Goal: Task Accomplishment & Management: Manage account settings

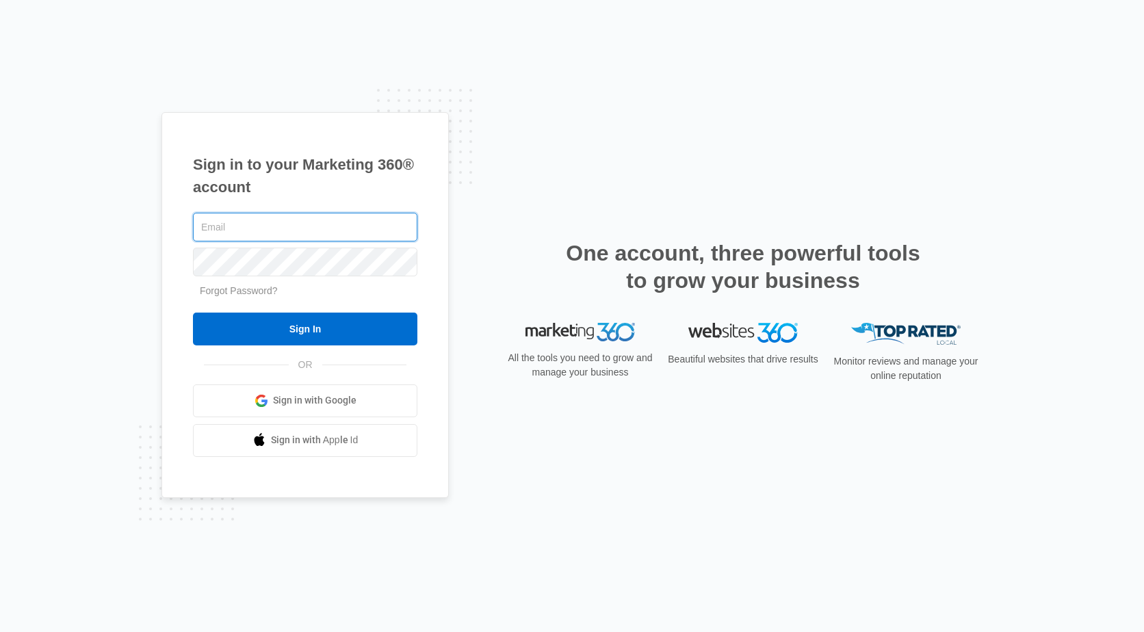
paste input "Michael.S.McNally@xcelenergy.com"
type input "Michael.S.McNally@xcelenergy.com"
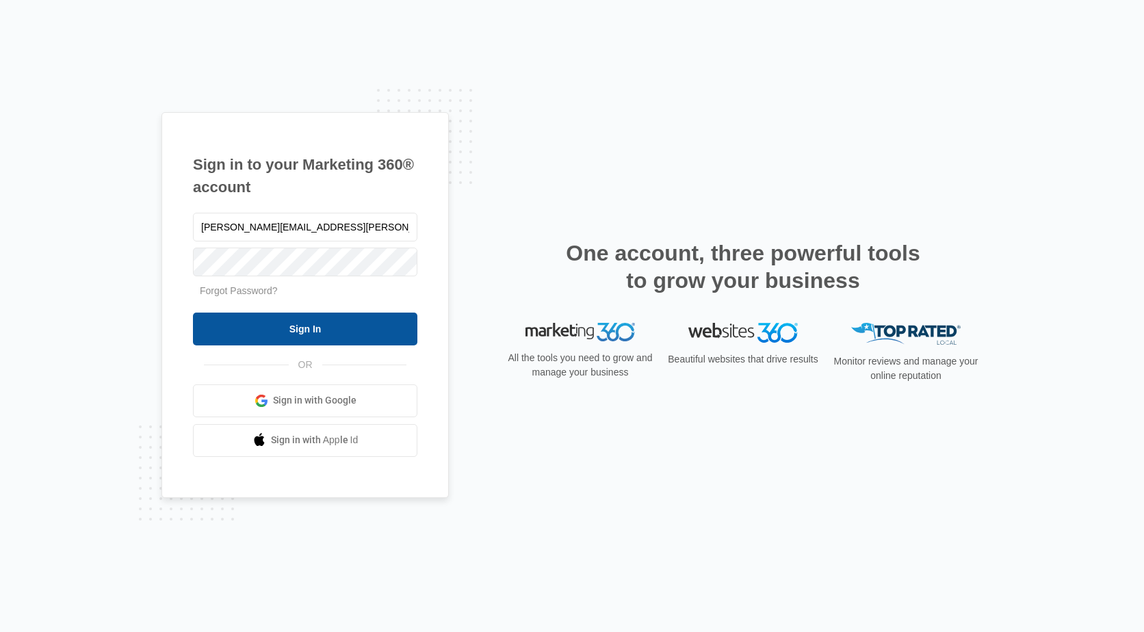
click at [291, 328] on input "Sign In" at bounding box center [305, 329] width 224 height 33
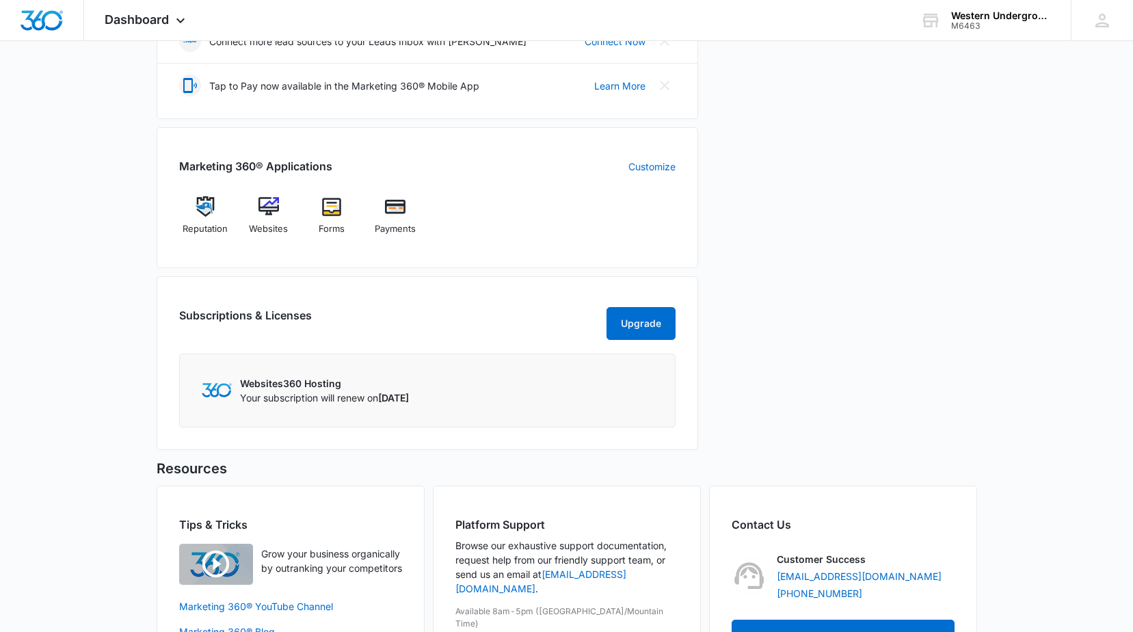
scroll to position [275, 0]
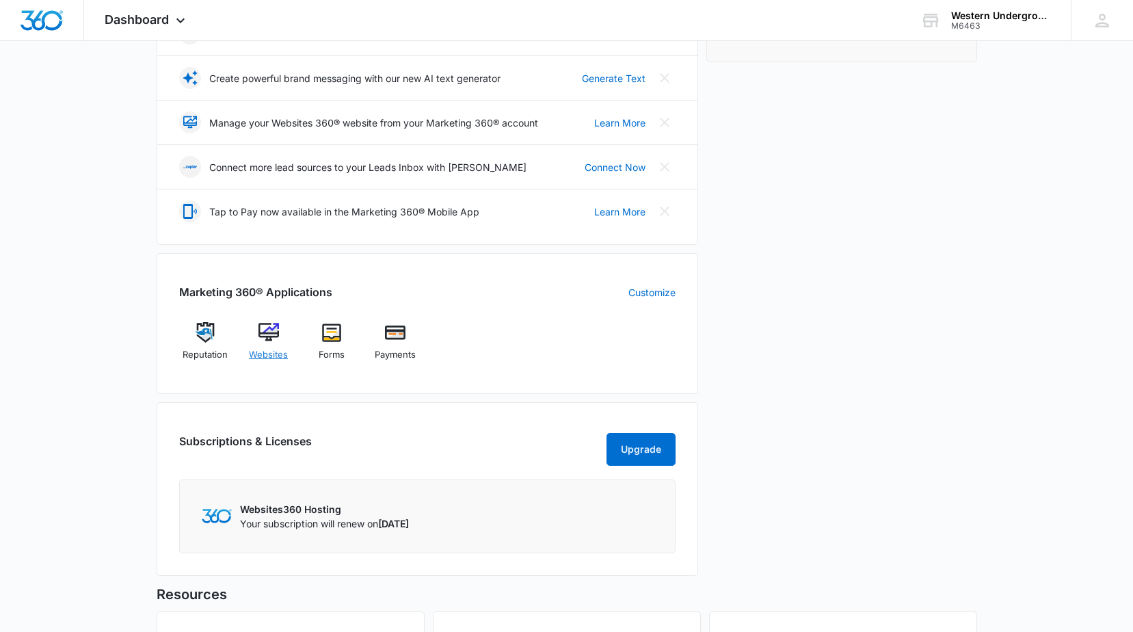
click at [277, 330] on img at bounding box center [269, 332] width 21 height 21
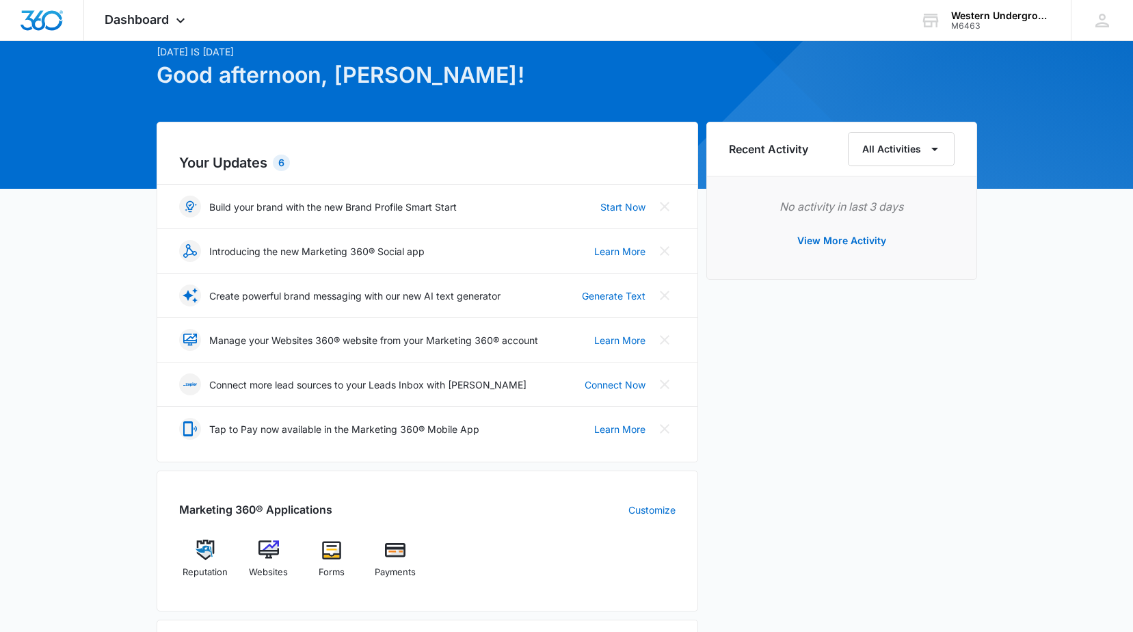
scroll to position [137, 0]
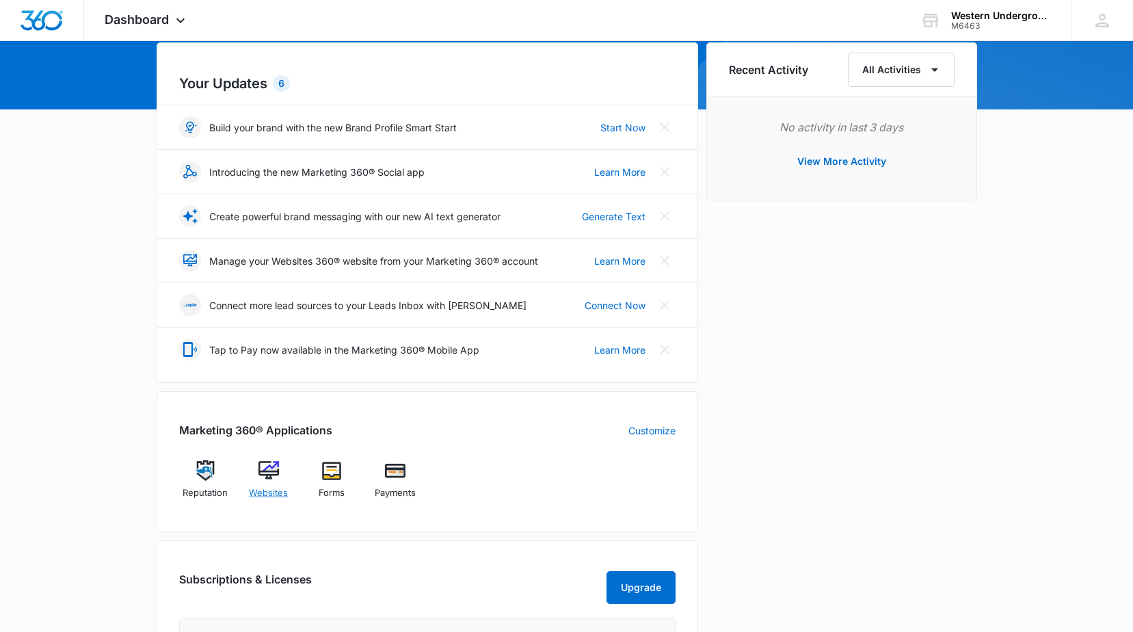
click at [271, 471] on img at bounding box center [269, 470] width 21 height 21
